Goal: Book appointment/travel/reservation

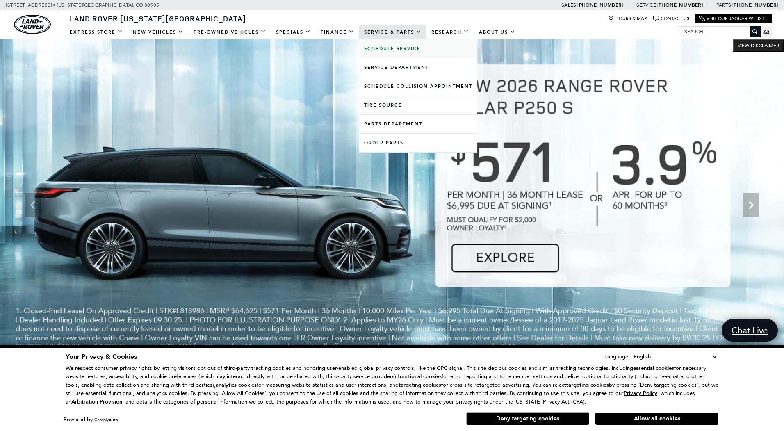
click at [401, 48] on b "Schedule Service" at bounding box center [392, 49] width 57 height 6
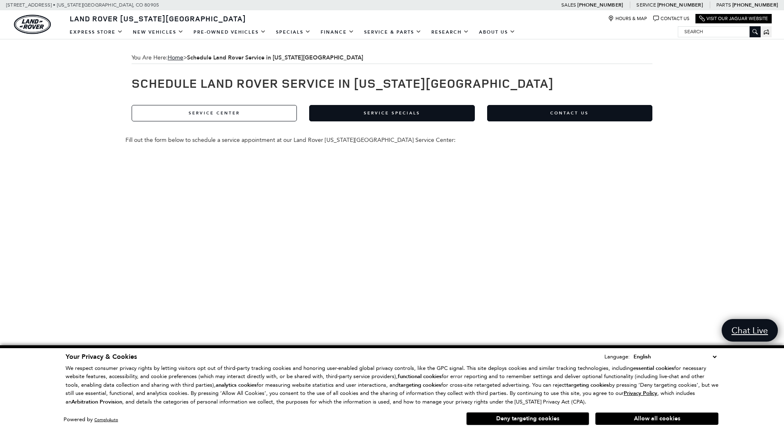
click at [203, 114] on link "Service Center" at bounding box center [214, 113] width 165 height 16
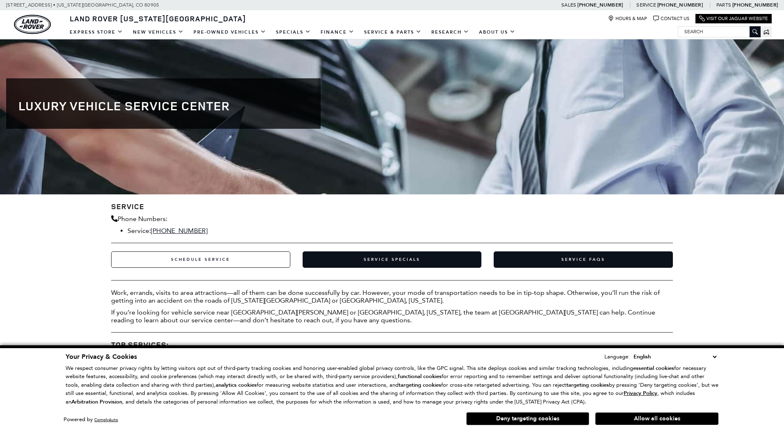
click at [202, 261] on link "Schedule Service" at bounding box center [200, 259] width 179 height 16
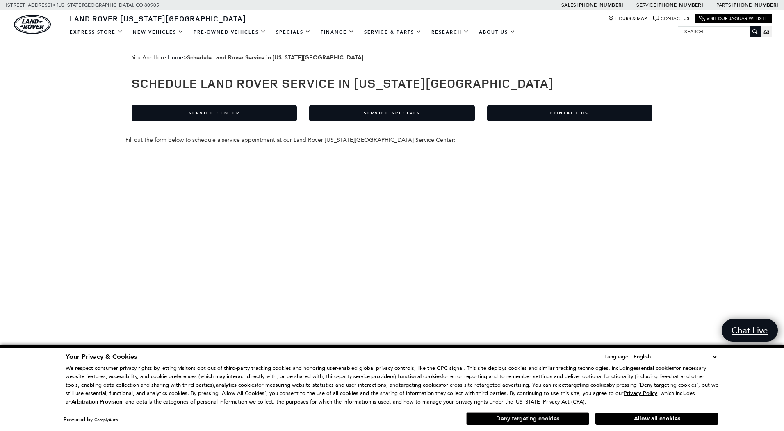
click at [526, 417] on button "Deny targeting cookies" at bounding box center [527, 418] width 123 height 13
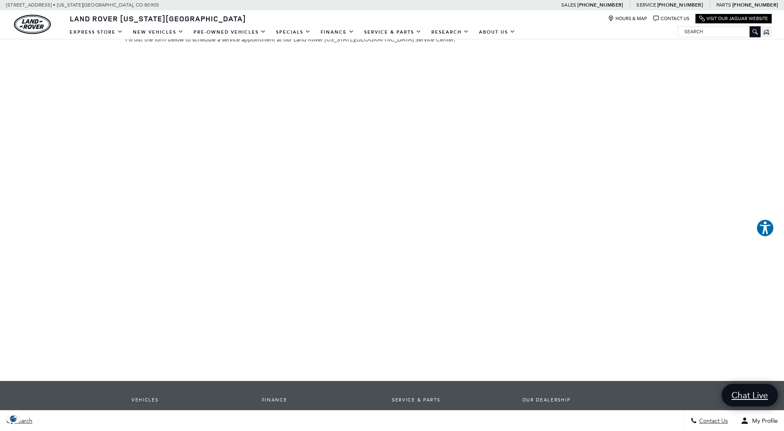
scroll to position [56, 0]
